Goal: Find specific page/section: Find specific page/section

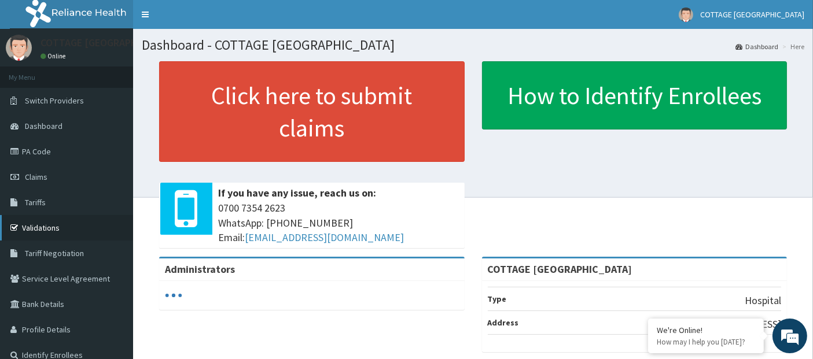
click at [28, 217] on link "Validations" at bounding box center [66, 227] width 133 height 25
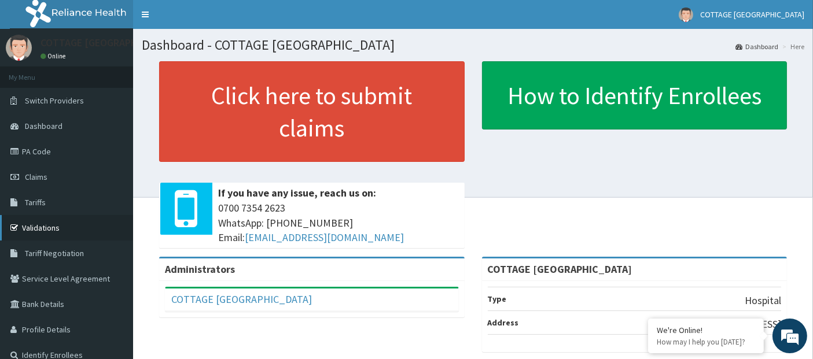
click at [20, 235] on link "Validations" at bounding box center [66, 227] width 133 height 25
